Goal: Information Seeking & Learning: Learn about a topic

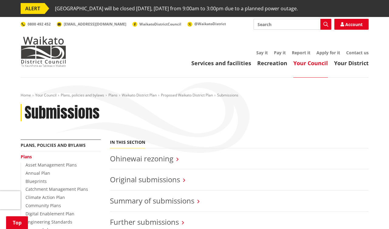
scroll to position [91, 0]
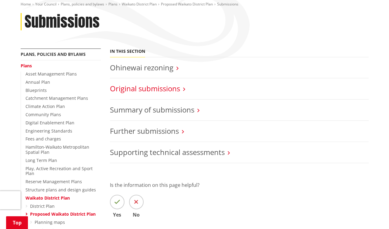
click at [173, 93] on link "Original submissions" at bounding box center [145, 88] width 70 height 10
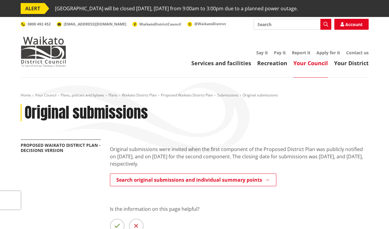
scroll to position [121, 0]
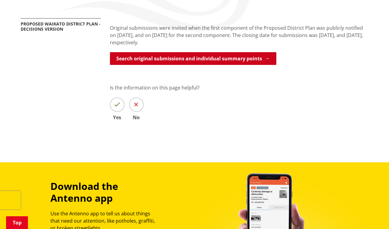
click at [195, 64] on link "Search original submissions and individual summary points" at bounding box center [193, 58] width 166 height 13
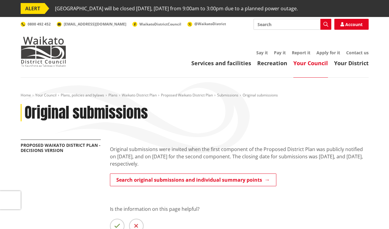
scroll to position [121, 0]
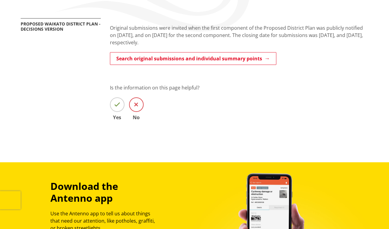
click at [141, 101] on span at bounding box center [136, 104] width 15 height 15
click at [0, 0] on input "No" at bounding box center [0, 0] width 0 height 0
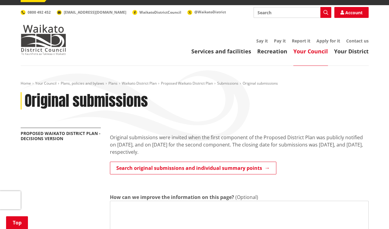
scroll to position [0, 0]
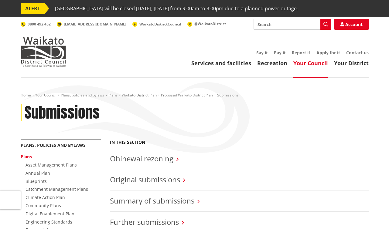
scroll to position [91, 0]
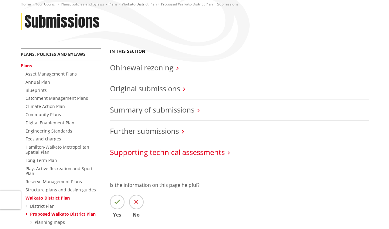
click at [175, 155] on link "Supporting technical assessments" at bounding box center [167, 152] width 115 height 10
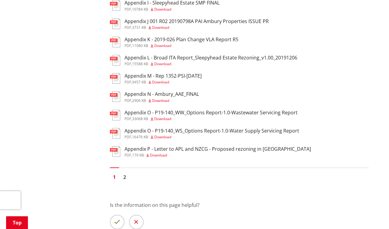
scroll to position [364, 0]
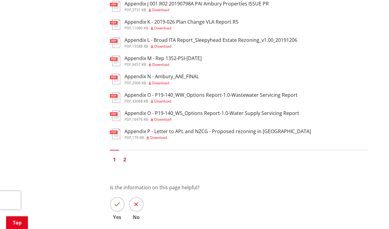
click at [125, 160] on link "2" at bounding box center [124, 159] width 9 height 9
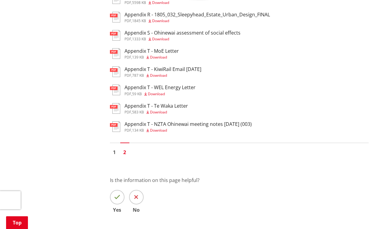
scroll to position [182, 0]
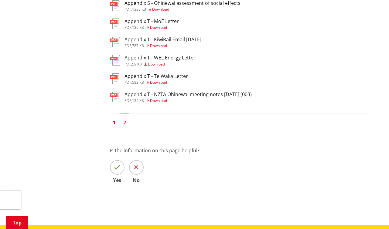
click at [114, 119] on link "1" at bounding box center [114, 122] width 9 height 9
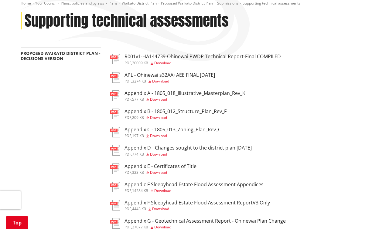
scroll to position [91, 0]
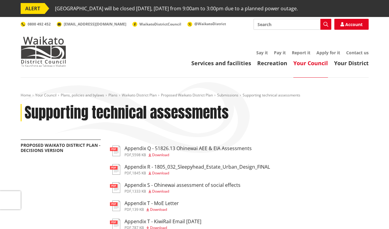
scroll to position [182, 0]
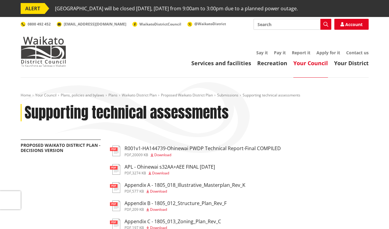
scroll to position [364, 0]
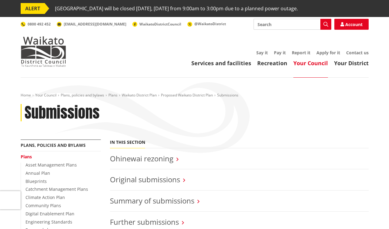
scroll to position [91, 0]
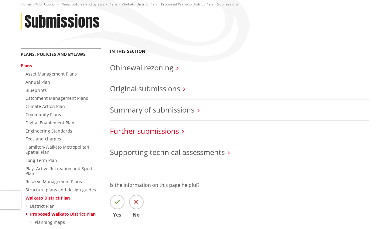
click at [160, 133] on link "Further submissions" at bounding box center [144, 131] width 69 height 10
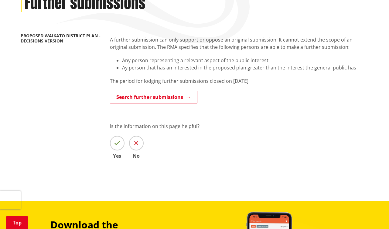
scroll to position [121, 0]
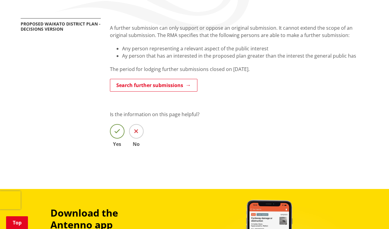
click at [117, 134] on icon at bounding box center [117, 131] width 6 height 6
click at [0, 0] on input "Yes" at bounding box center [0, 0] width 0 height 0
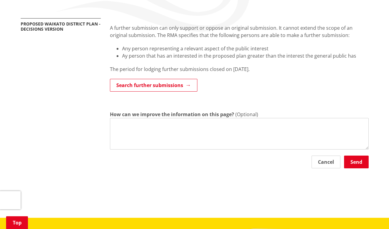
drag, startPoint x: 176, startPoint y: 90, endPoint x: 193, endPoint y: 103, distance: 21.6
click at [176, 90] on link "Search further submissions" at bounding box center [153, 85] width 87 height 13
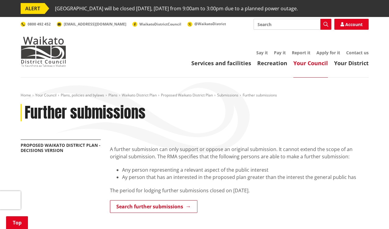
scroll to position [121, 0]
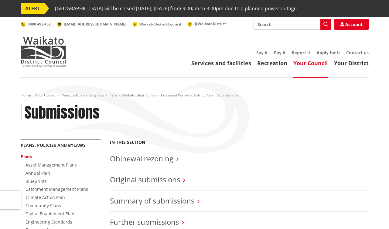
scroll to position [91, 0]
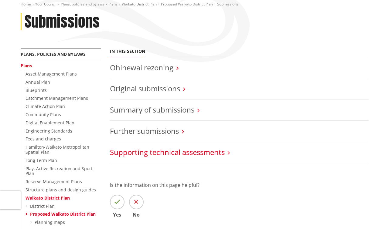
click at [155, 152] on link "Supporting technical assessments" at bounding box center [167, 152] width 115 height 10
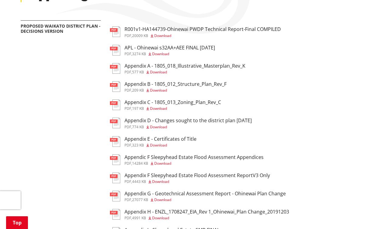
scroll to position [121, 0]
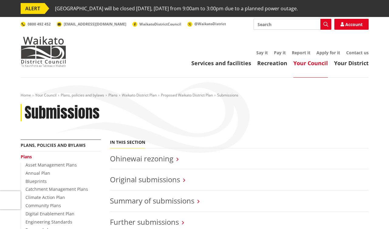
scroll to position [91, 0]
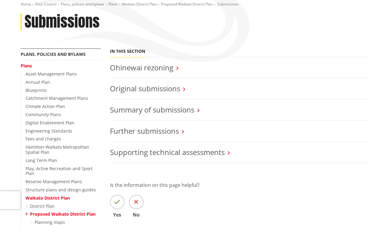
click at [179, 71] on h3 "Ohinewai rezoning" at bounding box center [239, 67] width 259 height 9
click at [173, 67] on link "Ohinewai rezoning" at bounding box center [141, 68] width 63 height 10
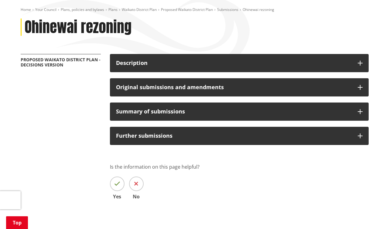
scroll to position [91, 0]
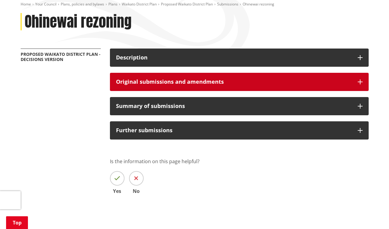
drag, startPoint x: 158, startPoint y: 82, endPoint x: 163, endPoint y: 83, distance: 5.0
click at [158, 82] on h3 "Original submissions and amendments" at bounding box center [233, 82] width 235 height 6
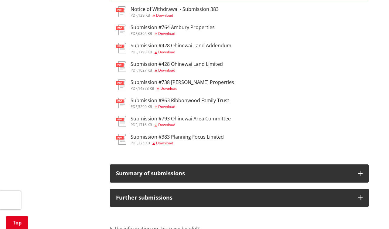
scroll to position [182, 0]
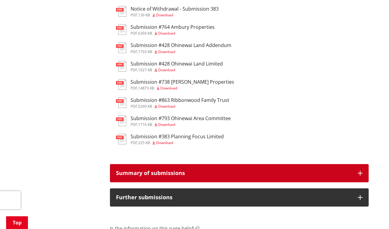
click at [146, 175] on h3 "Summary of submissions" at bounding box center [233, 173] width 235 height 6
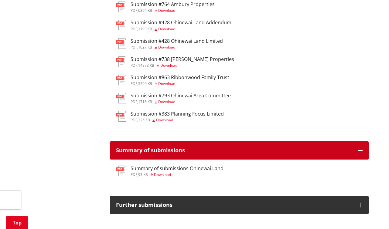
scroll to position [273, 0]
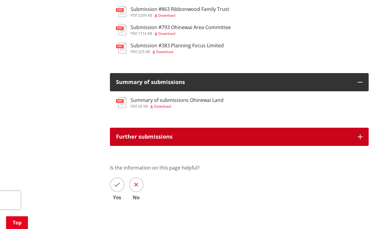
click at [202, 130] on button "Further submissions" at bounding box center [239, 137] width 259 height 18
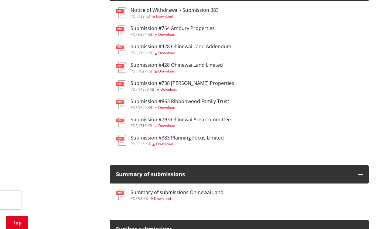
scroll to position [182, 0]
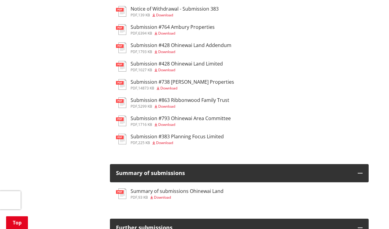
click at [206, 25] on h3 "Submission #764 Ambury Properties" at bounding box center [172, 27] width 84 height 6
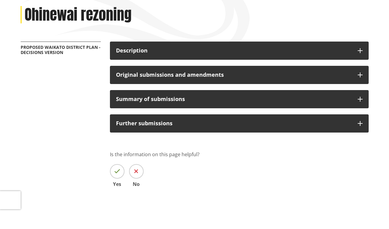
scroll to position [30, 0]
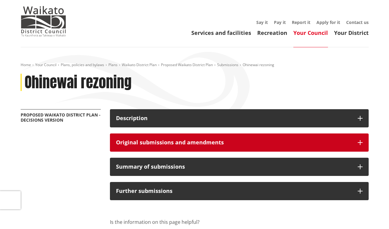
click at [165, 142] on h3 "Original submissions and amendments" at bounding box center [233, 143] width 235 height 6
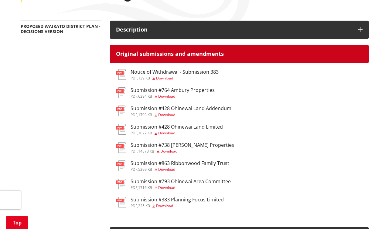
scroll to position [121, 0]
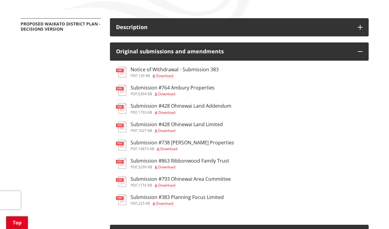
click at [328, 137] on ul "pdf Notice of Withdrawal - Submission 383 pdf , 139 KB Download pdf Submission …" at bounding box center [239, 137] width 246 height 140
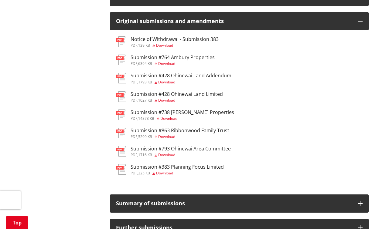
scroll to position [0, 0]
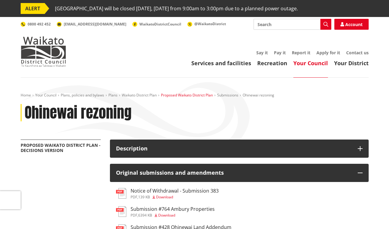
click at [189, 95] on link "Proposed Waikato District Plan" at bounding box center [187, 95] width 52 height 5
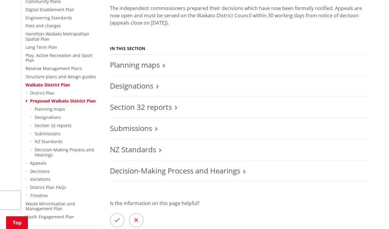
scroll to position [243, 0]
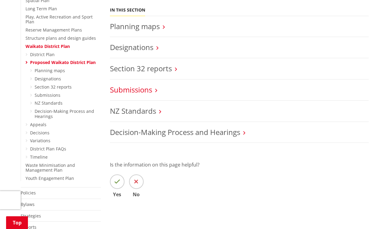
click at [125, 85] on link "Submissions" at bounding box center [131, 90] width 42 height 10
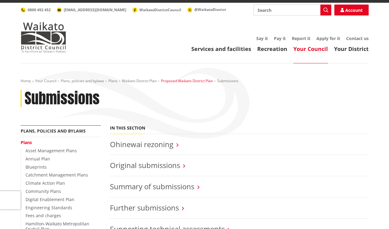
scroll to position [61, 0]
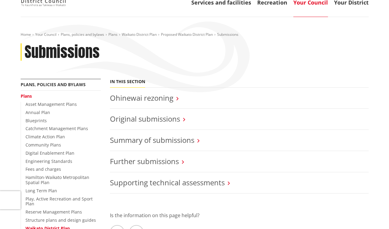
click at [178, 100] on icon at bounding box center [177, 98] width 2 height 5
click at [175, 99] on h3 "Ohinewai rezoning" at bounding box center [239, 98] width 259 height 9
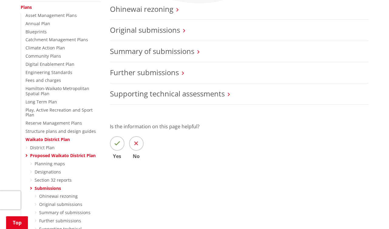
scroll to position [152, 0]
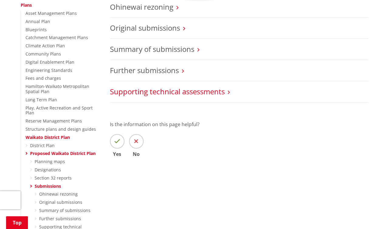
click at [186, 92] on link "Supporting technical assessments" at bounding box center [167, 91] width 115 height 10
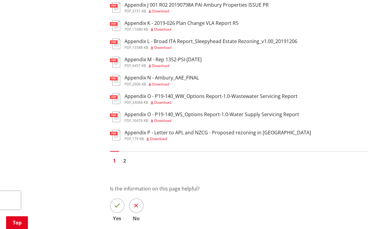
scroll to position [364, 0]
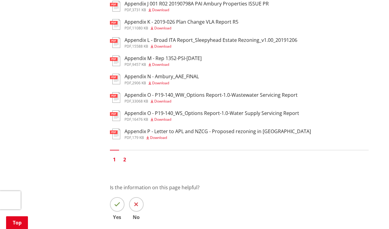
click at [124, 161] on link "2" at bounding box center [124, 159] width 9 height 9
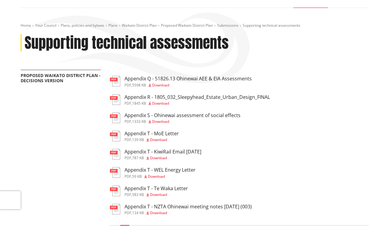
scroll to position [91, 0]
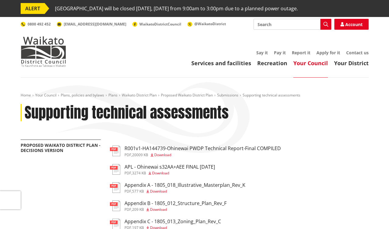
scroll to position [364, 0]
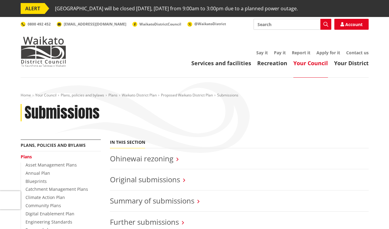
scroll to position [152, 0]
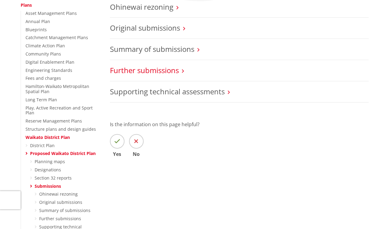
click at [175, 75] on link "Further submissions" at bounding box center [144, 70] width 69 height 10
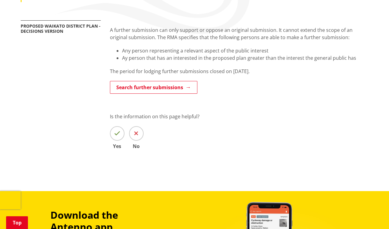
scroll to position [61, 0]
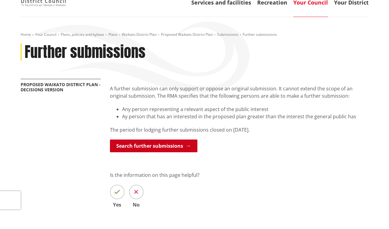
click at [178, 149] on link "Search further submissions" at bounding box center [153, 146] width 87 height 13
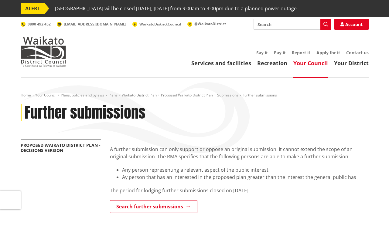
scroll to position [61, 0]
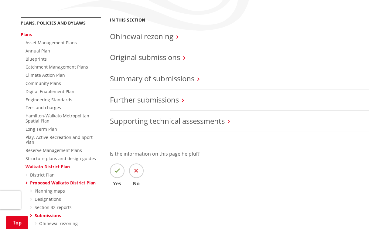
scroll to position [121, 0]
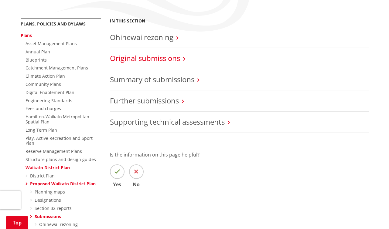
click at [174, 61] on link "Original submissions" at bounding box center [145, 58] width 70 height 10
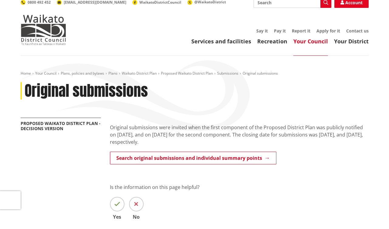
scroll to position [61, 0]
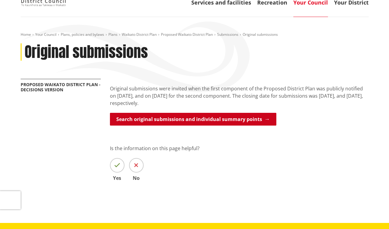
click at [240, 117] on link "Search original submissions and individual summary points" at bounding box center [193, 119] width 166 height 13
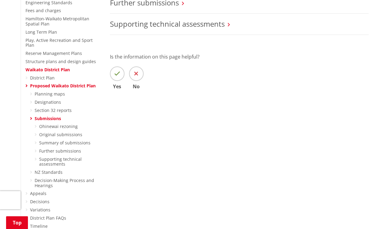
scroll to position [243, 0]
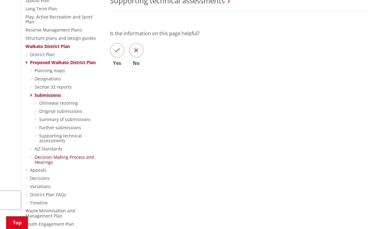
click at [61, 154] on link "Decision-Making Process and Hearings" at bounding box center [64, 159] width 59 height 11
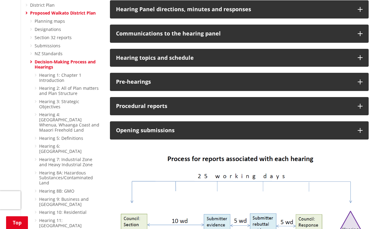
scroll to position [303, 0]
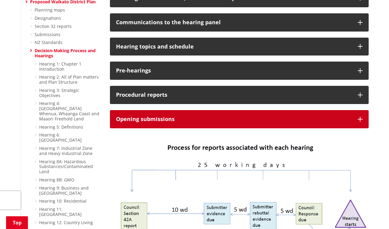
click at [216, 116] on h3 "Opening submissions" at bounding box center [233, 119] width 235 height 6
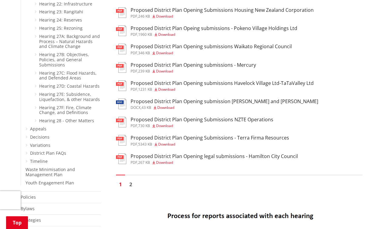
scroll to position [668, 0]
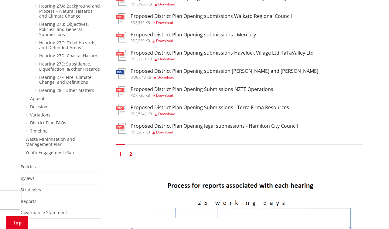
click at [130, 150] on link "2" at bounding box center [130, 154] width 9 height 9
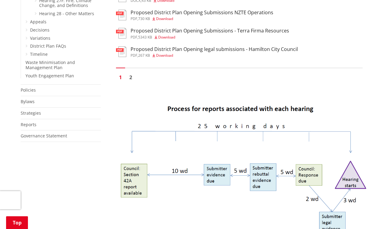
scroll to position [728, 0]
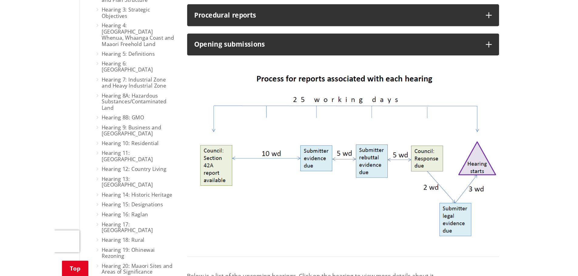
scroll to position [395, 0]
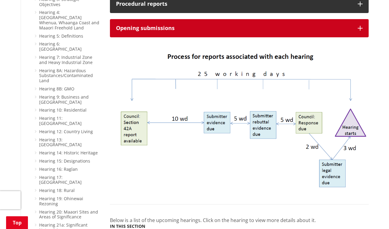
click at [361, 26] on icon "button" at bounding box center [359, 28] width 5 height 5
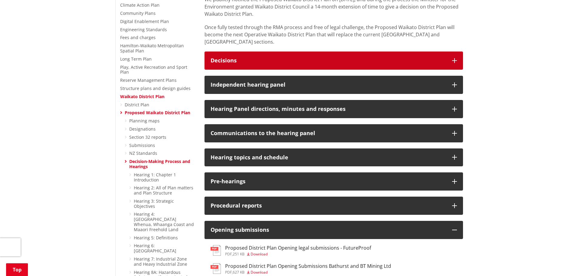
scroll to position [182, 0]
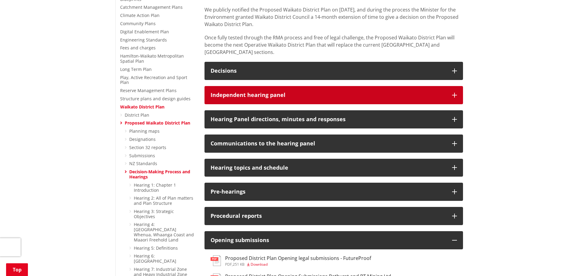
click at [274, 92] on h3 "Independent hearing panel" at bounding box center [328, 95] width 235 height 6
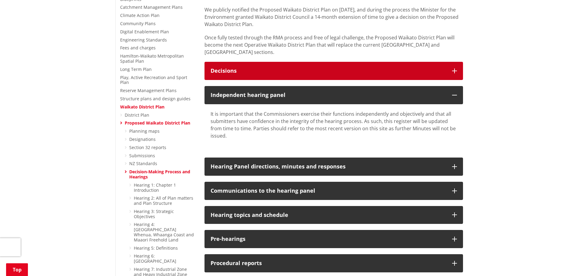
click at [388, 68] on h3 "Decisions" at bounding box center [328, 71] width 235 height 6
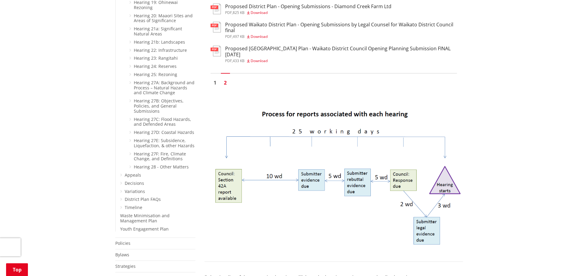
scroll to position [607, 0]
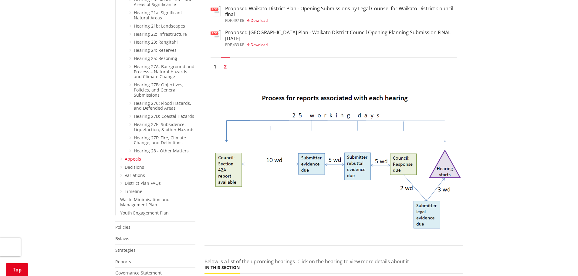
click at [130, 156] on link "Appeals" at bounding box center [133, 159] width 16 height 6
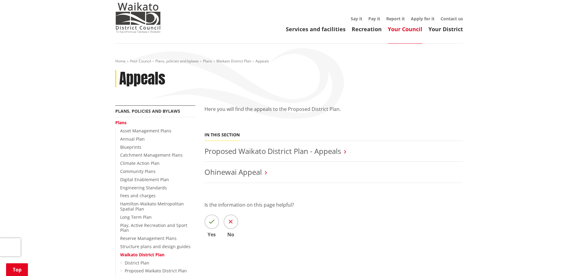
scroll to position [91, 0]
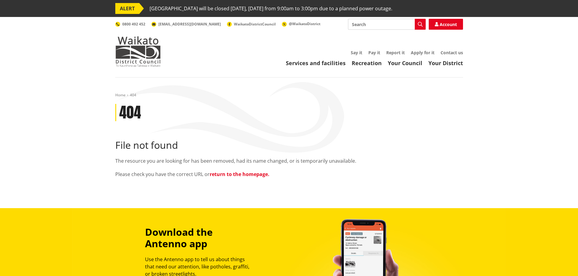
click at [265, 174] on link "return to the homepage." at bounding box center [240, 174] width 60 height 7
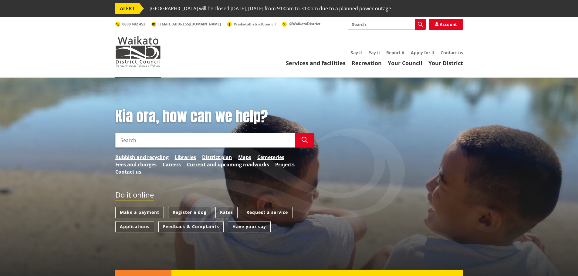
click at [174, 137] on input "Search" at bounding box center [205, 140] width 180 height 15
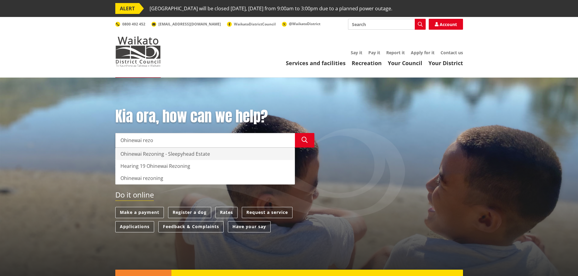
click at [158, 153] on div "Ohinewai Rezoning - Sleepyhead Estate" at bounding box center [205, 154] width 179 height 12
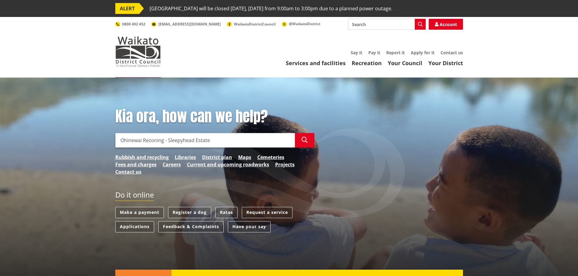
type input "Ohinewai Rezoning - Sleepyhead Estate"
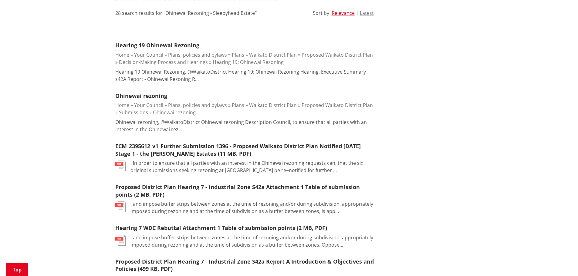
scroll to position [182, 0]
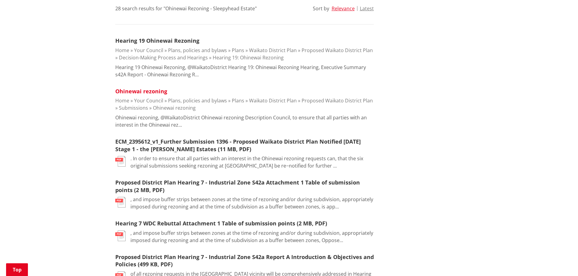
click at [151, 92] on link "Ohinewai rezoning" at bounding box center [141, 91] width 52 height 7
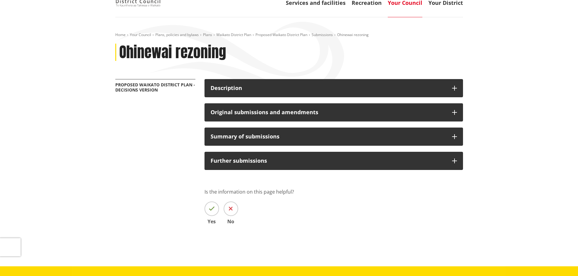
scroll to position [61, 0]
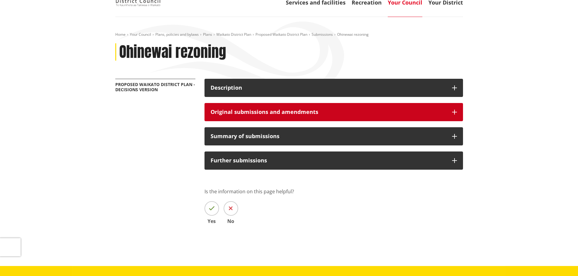
click at [459, 117] on button "Original submissions and amendments" at bounding box center [334, 112] width 259 height 18
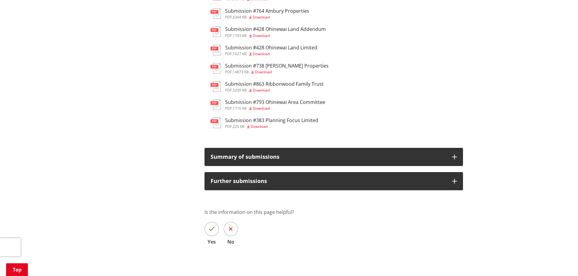
scroll to position [182, 0]
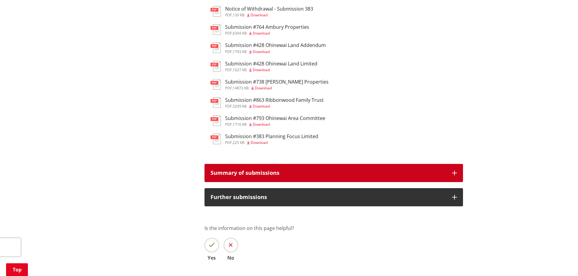
click at [347, 167] on button "Summary of submissions" at bounding box center [334, 173] width 259 height 18
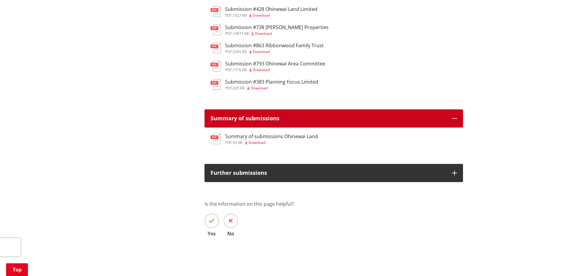
scroll to position [243, 0]
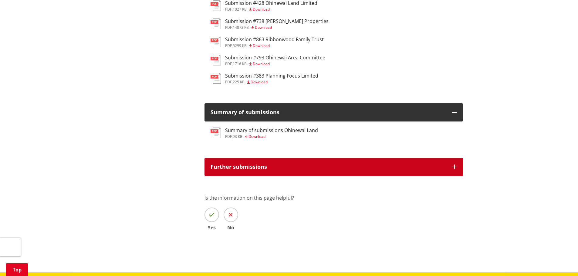
click at [305, 172] on button "Further submissions" at bounding box center [334, 167] width 259 height 18
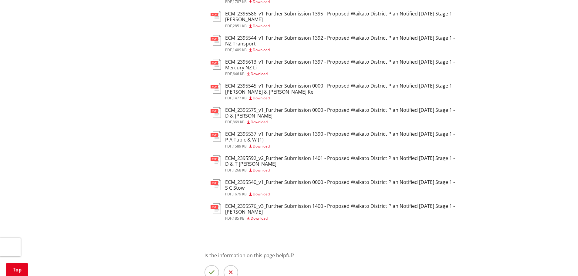
scroll to position [637, 0]
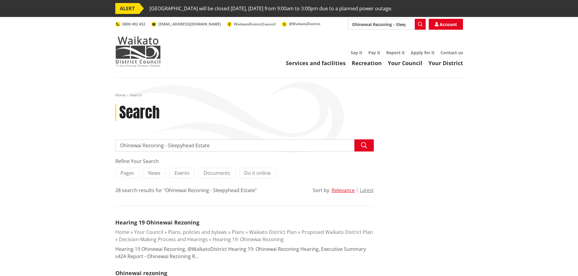
click at [244, 146] on input "Ohinewai Rezoning - Sleepyhead Estate" at bounding box center [244, 146] width 259 height 12
drag, startPoint x: 243, startPoint y: 144, endPoint x: 167, endPoint y: 147, distance: 76.5
click at [167, 147] on input "Ohinewai Rezoning - Sleepyhead Estate" at bounding box center [244, 146] width 259 height 12
type input "Ohinewai Rezoning hearing submissions"
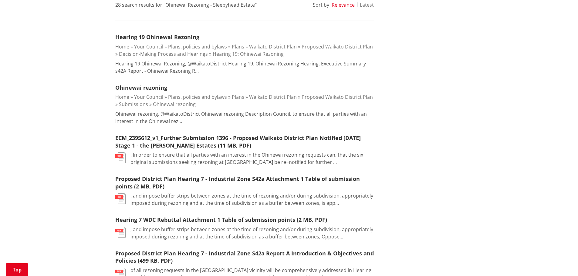
scroll to position [212, 0]
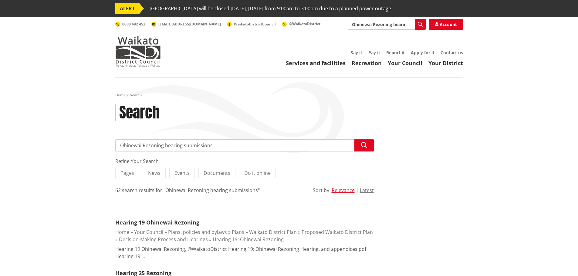
click at [169, 14] on span "[GEOGRAPHIC_DATA] will be closed [DATE], [DATE] from 9:00am to 3:00pm due to a …" at bounding box center [271, 8] width 243 height 11
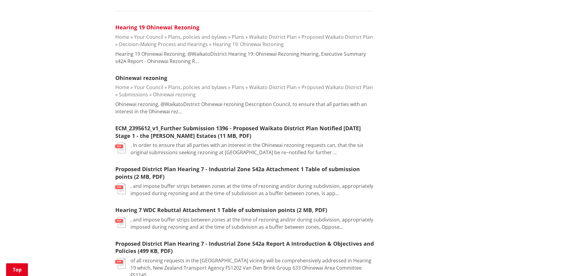
scroll to position [182, 0]
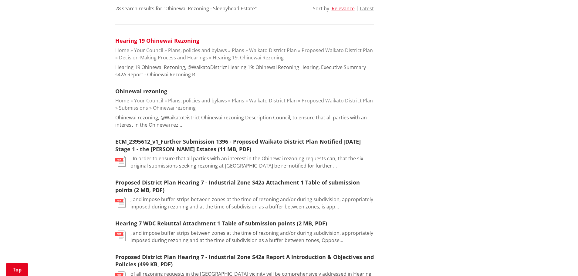
click at [168, 42] on link "Hearing 19 Ohinewai Rezoning" at bounding box center [157, 40] width 84 height 7
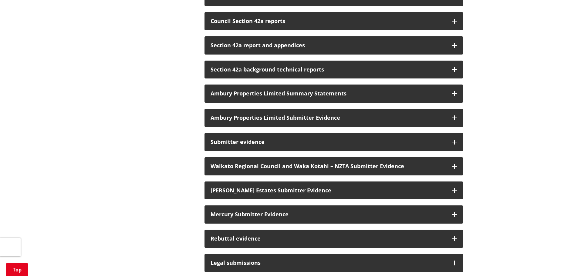
scroll to position [182, 0]
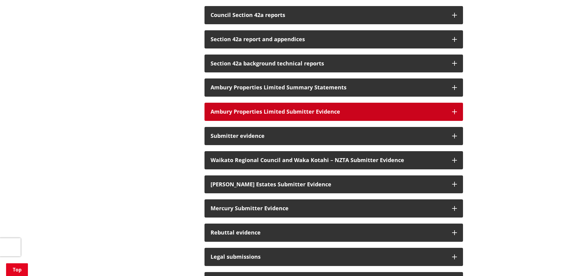
click at [449, 116] on button "Ambury Properties Limited Submitter Evidence" at bounding box center [334, 112] width 259 height 18
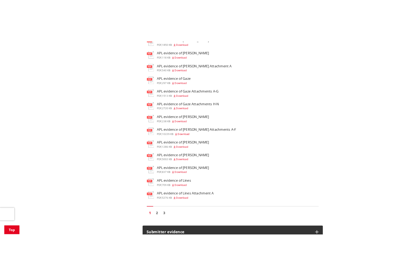
scroll to position [455, 0]
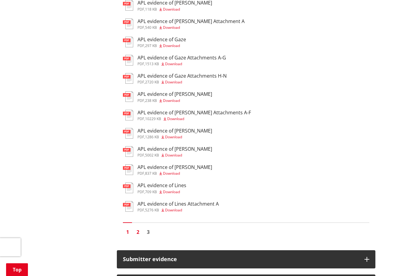
click at [139, 235] on link "2" at bounding box center [137, 232] width 9 height 9
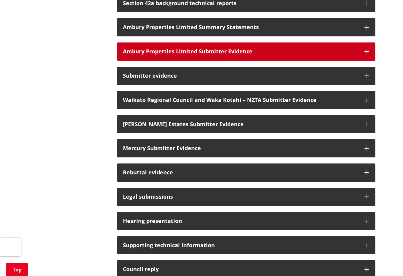
scroll to position [212, 0]
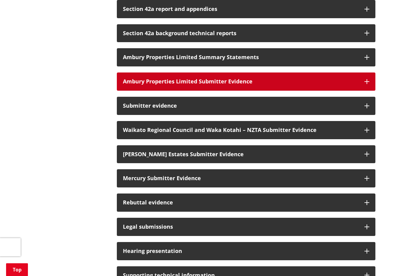
click at [202, 90] on button "Ambury Properties Limited Submitter Evidence" at bounding box center [246, 82] width 259 height 18
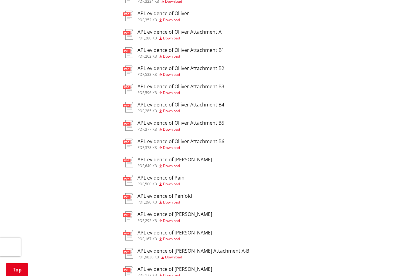
scroll to position [364, 0]
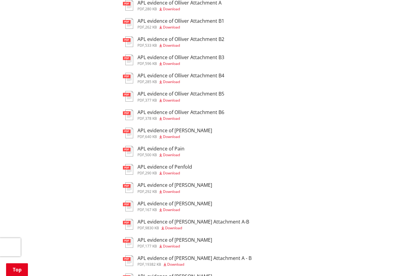
click at [189, 165] on h3 "APL evidence of Penfold" at bounding box center [164, 167] width 55 height 6
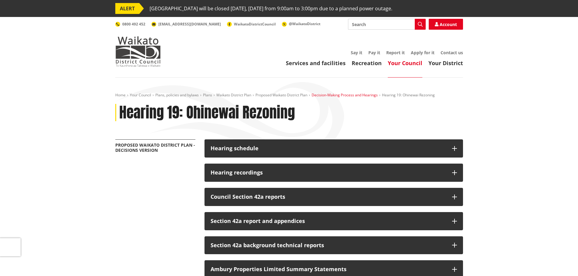
click at [367, 95] on link "Decision-Making Process and Hearings" at bounding box center [345, 95] width 66 height 5
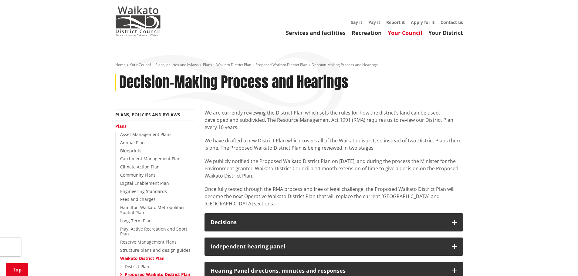
scroll to position [182, 0]
